Goal: Communication & Community: Answer question/provide support

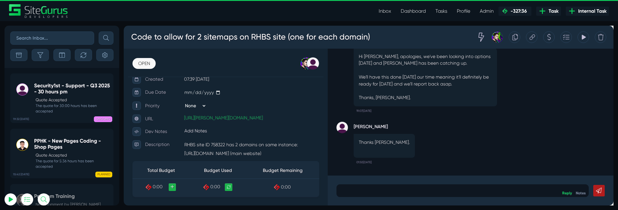
scroll to position [84, 0]
type input "[PERSON_NAME][EMAIL_ADDRESS][PERSON_NAME][DOMAIN_NAME]"
click at [406, 189] on body "Code to allow for 2 sitemaps on RHBS site (one for each domain) Tracking Totals…" at bounding box center [381, 120] width 515 height 189
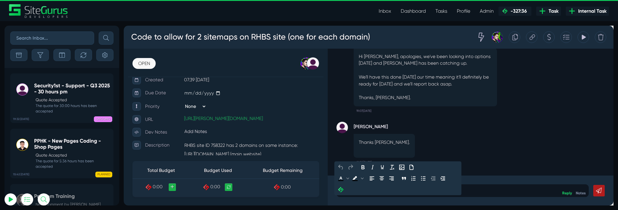
click at [401, 193] on div at bounding box center [481, 198] width 266 height 13
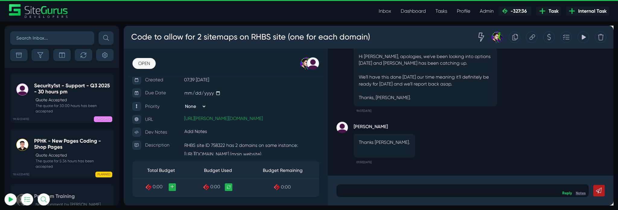
click at [602, 202] on link "Notes" at bounding box center [605, 201] width 11 height 5
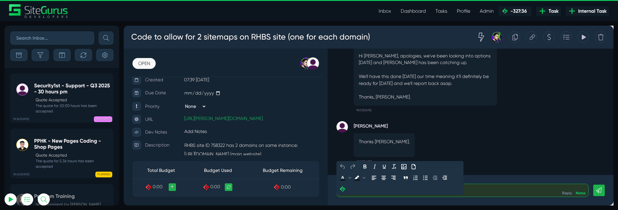
click at [490, 199] on p at bounding box center [480, 198] width 256 height 7
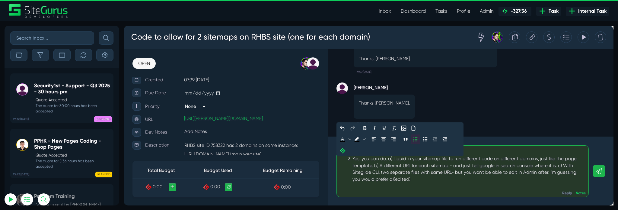
click at [365, 166] on div "Yes, you can do: a) Liquid in your sitemap file to run different code on differ…" at bounding box center [487, 176] width 244 height 29
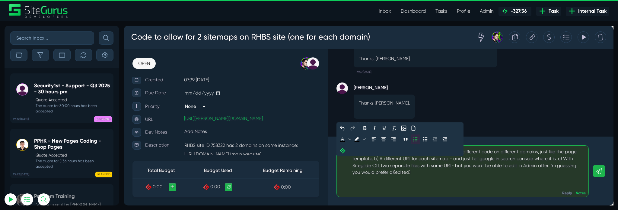
drag, startPoint x: 365, startPoint y: 158, endPoint x: 354, endPoint y: 158, distance: 11.2
click at [354, 158] on ol "Yes, you can do: a) Liquid in your sitemap file to run different code on differ…" at bounding box center [480, 206] width 256 height 103
click at [436, 186] on div "Click to react with thumbsup" at bounding box center [487, 186] width 244 height 7
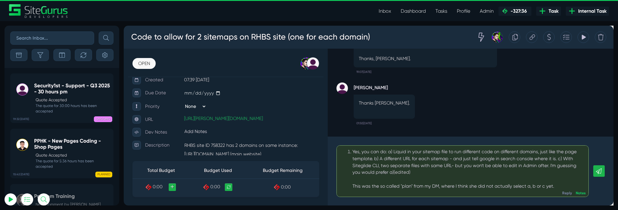
click at [618, 174] on link at bounding box center [624, 178] width 12 height 12
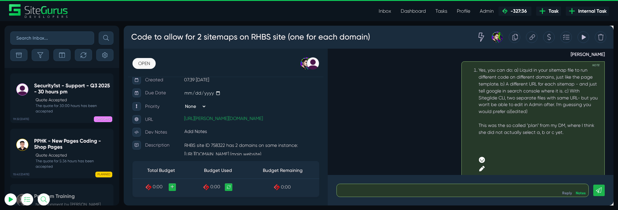
scroll to position [-74, 0]
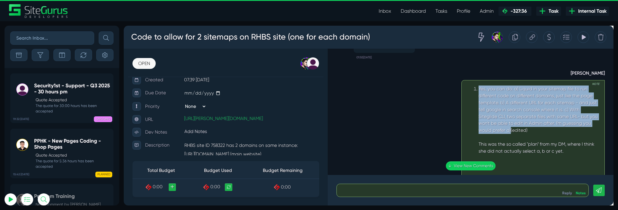
drag, startPoint x: 493, startPoint y: 91, endPoint x: 496, endPoint y: 137, distance: 45.7
click at [497, 137] on div "Yes, you can do: a) Liquid in your sitemap file to run different code on differ…" at bounding box center [560, 114] width 127 height 51
copy div "Yes, you can do: a) Liquid in your sitemap file to run different code on differ…"
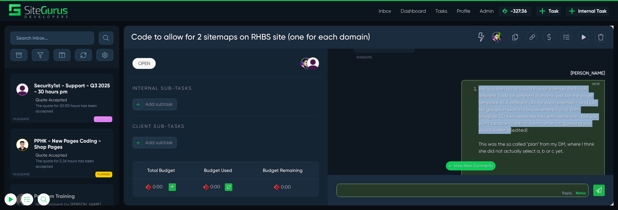
scroll to position [313, 0]
click at [593, 200] on link "Reply" at bounding box center [590, 201] width 10 height 5
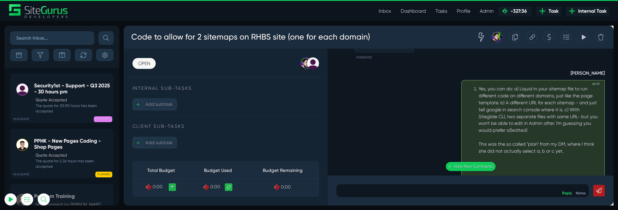
click at [527, 198] on p at bounding box center [480, 198] width 257 height 7
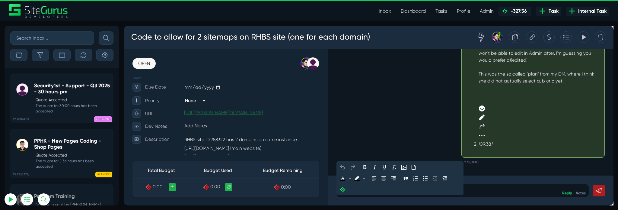
scroll to position [90, 0]
click at [572, 37] on icon at bounding box center [571, 37] width 5 height 11
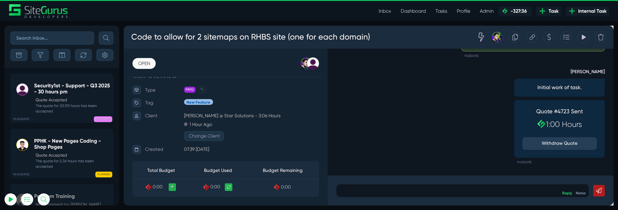
scroll to position [0, 0]
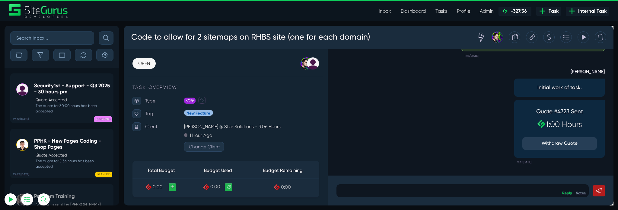
click at [468, 192] on div at bounding box center [481, 198] width 266 height 13
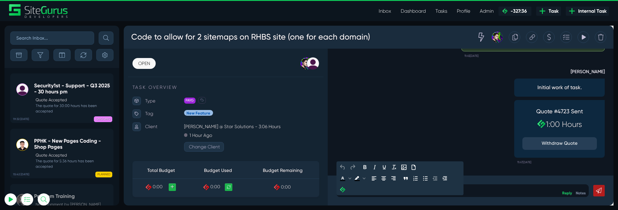
click at [363, 199] on p at bounding box center [480, 198] width 257 height 7
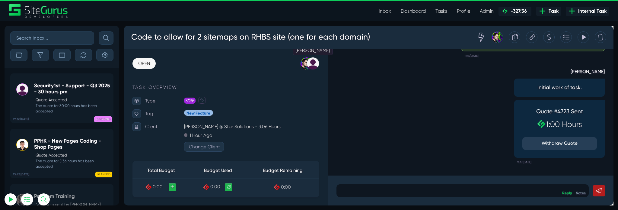
click at [320, 62] on div at bounding box center [322, 65] width 13 height 13
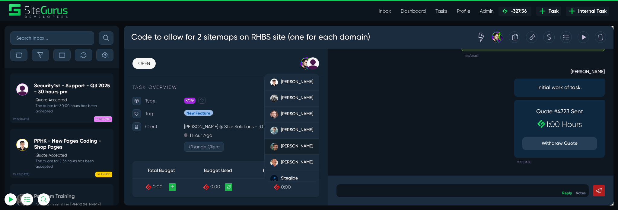
scroll to position [74, 0]
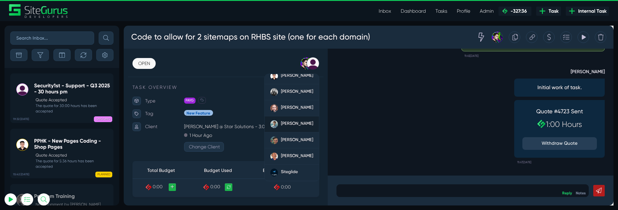
click at [299, 130] on div "[PERSON_NAME]" at bounding box center [306, 129] width 34 height 8
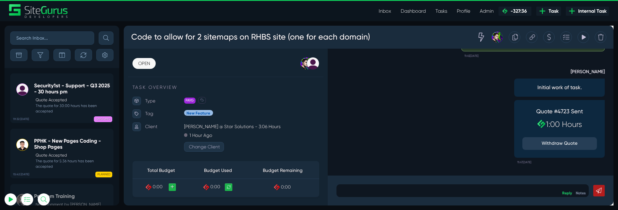
click at [403, 116] on div "[PERSON_NAME] Initial work of task. Quote #4723 Sent 1:00 Hours Withdraw Quote …" at bounding box center [489, 118] width 283 height 112
click at [397, 145] on div "[PERSON_NAME] Initial work of task. Quote #4723 Sent 1:00 Hours Withdraw Quote …" at bounding box center [489, 118] width 283 height 112
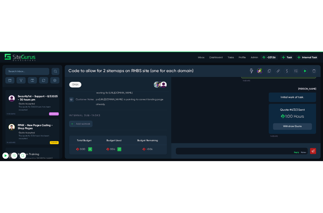
scroll to position [265, 0]
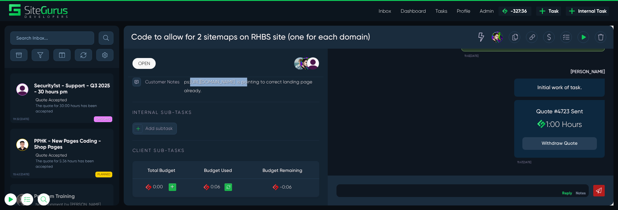
drag, startPoint x: 254, startPoint y: 107, endPoint x: 195, endPoint y: 110, distance: 59.2
click at [195, 97] on span "[URL][DOMAIN_NAME] is pointing to correct landing page already." at bounding box center [254, 89] width 135 height 15
copy span "[URL][DOMAIN_NAME]"
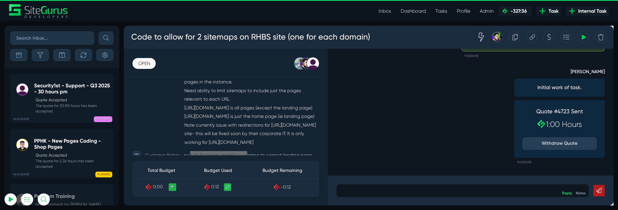
scroll to position [169, 0]
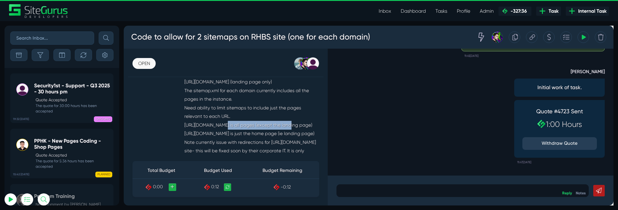
drag, startPoint x: 187, startPoint y: 134, endPoint x: 259, endPoint y: 134, distance: 72.1
click at [259, 134] on p "RHBS site ID 758322 has 2 domains on same instance: [URL][DOMAIN_NAME] (main we…" at bounding box center [258, 116] width 142 height 109
copy p "[URL][DOMAIN_NAME]"
click at [448, 197] on p at bounding box center [480, 198] width 257 height 7
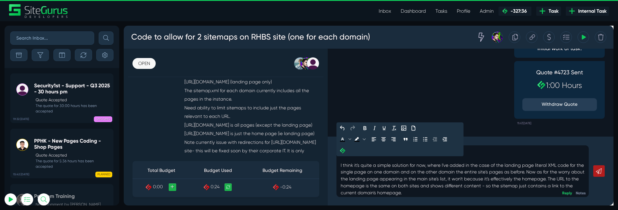
click at [553, 181] on p "Hi [PERSON_NAME], I think it's quite a simple solution for now, where I've adde…" at bounding box center [480, 179] width 257 height 51
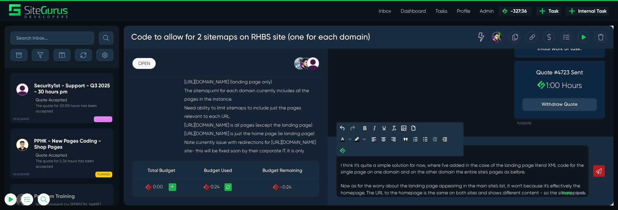
scroll to position [10, 0]
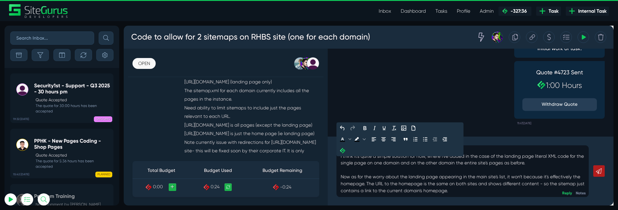
drag, startPoint x: 377, startPoint y: 193, endPoint x: 380, endPoint y: 193, distance: 3.3
click at [377, 193] on p "Hi [PERSON_NAME], I think it's quite a simple solution for now, where I've adde…" at bounding box center [480, 174] width 257 height 58
click at [577, 198] on p "Hi [PERSON_NAME], I think it's quite a simple solution for now, where I've adde…" at bounding box center [480, 174] width 257 height 58
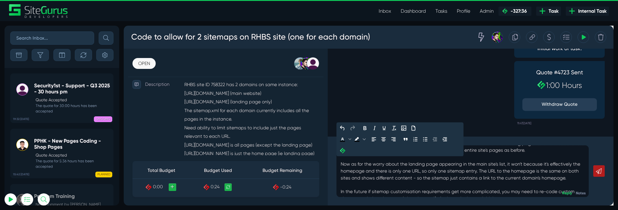
scroll to position [0, 0]
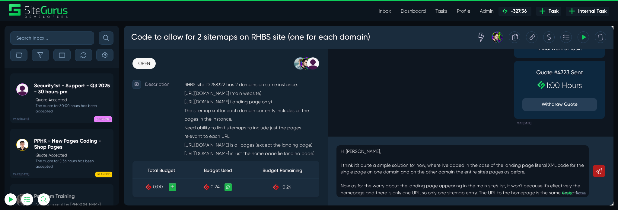
click at [618, 177] on icon at bounding box center [624, 178] width 6 height 6
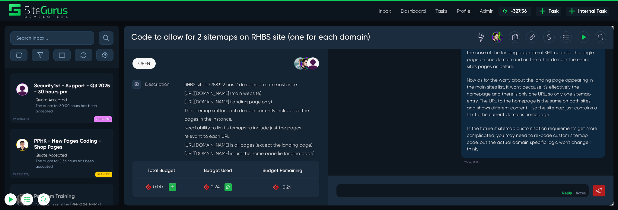
click at [468, 196] on p at bounding box center [480, 198] width 257 height 7
drag, startPoint x: 731, startPoint y: 231, endPoint x: 632, endPoint y: 203, distance: 102.9
drag, startPoint x: 632, startPoint y: 203, endPoint x: 496, endPoint y: 191, distance: 136.3
click at [496, 191] on div "Let me know if that achieves all the objectives. Thanks Reply Notes" at bounding box center [489, 198] width 301 height 31
click at [618, 196] on link at bounding box center [624, 199] width 12 height 12
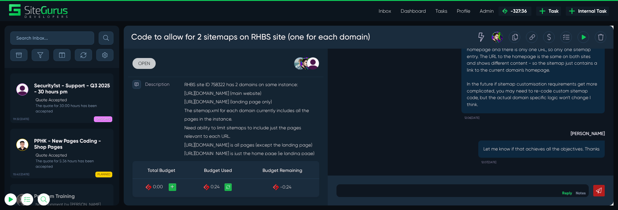
click at [139, 61] on link "OPEN" at bounding box center [145, 65] width 24 height 11
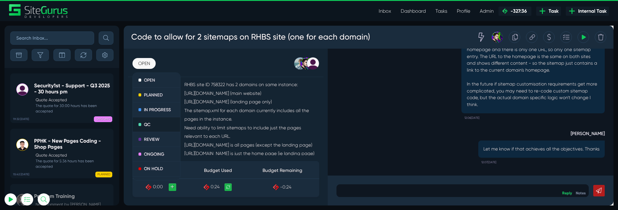
click at [149, 138] on link "QC" at bounding box center [158, 130] width 50 height 16
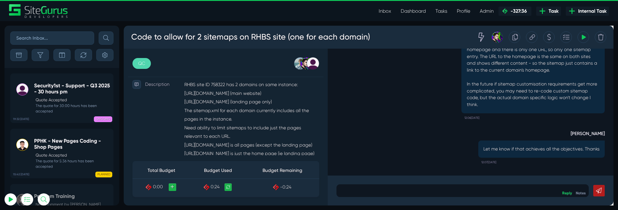
click at [388, 119] on div "[PERSON_NAME] Hi [PERSON_NAME], I think it's quite a simple solution for now, w…" at bounding box center [489, 42] width 283 height 170
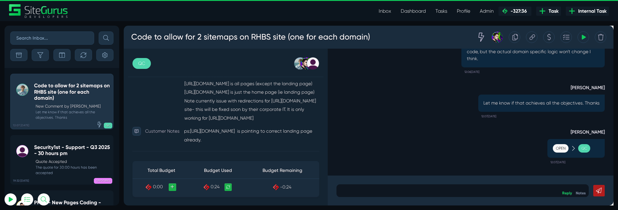
scroll to position [175, 0]
